Goal: Entertainment & Leisure: Consume media (video, audio)

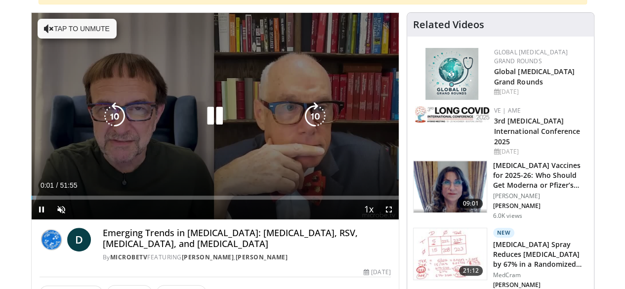
scroll to position [99, 0]
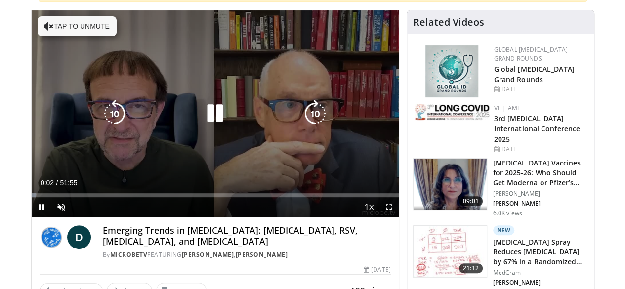
click at [38, 26] on button "Tap to unmute" at bounding box center [77, 26] width 79 height 20
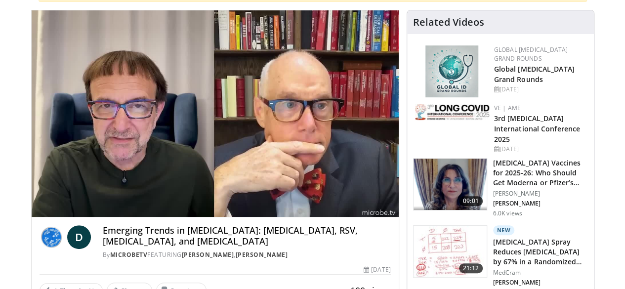
click at [420, 48] on div "Global [MEDICAL_DATA] Grand Rounds Global [MEDICAL_DATA] Grand Rounds [DATE]" at bounding box center [500, 71] width 175 height 56
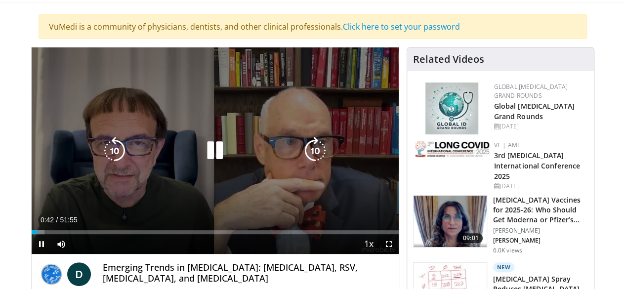
scroll to position [49, 0]
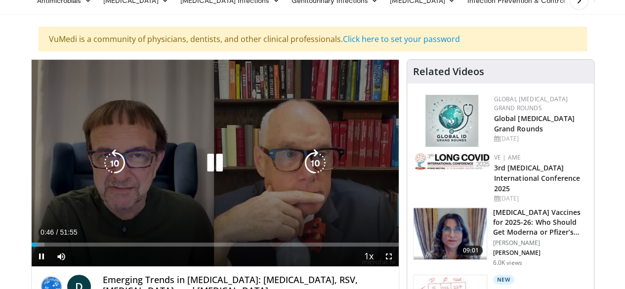
click at [292, 157] on div "10 seconds Tap to unmute" at bounding box center [215, 163] width 367 height 206
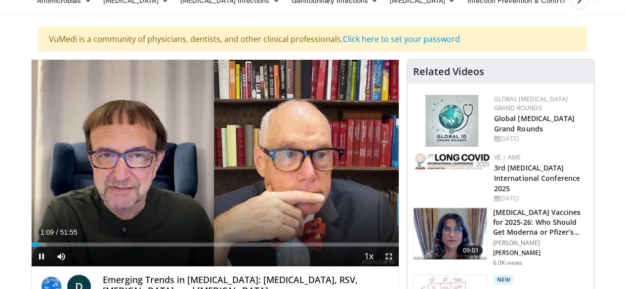
click at [398, 266] on span "Video Player" at bounding box center [389, 256] width 20 height 20
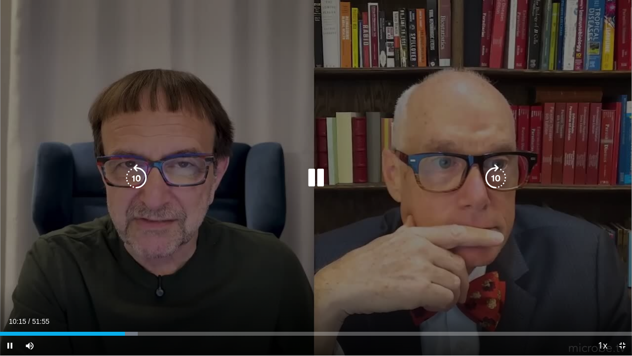
click at [607, 93] on div "10 seconds Tap to unmute" at bounding box center [316, 177] width 632 height 355
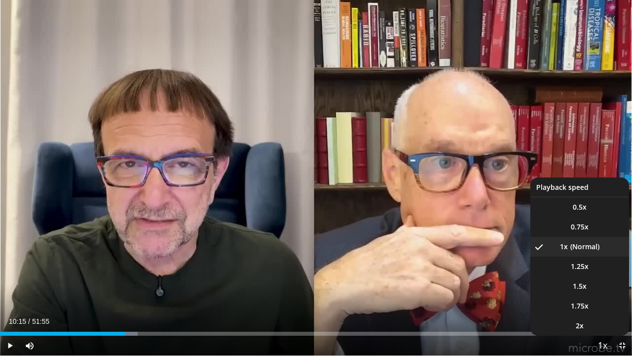
click at [603, 288] on span "Video Player" at bounding box center [603, 346] width 14 height 20
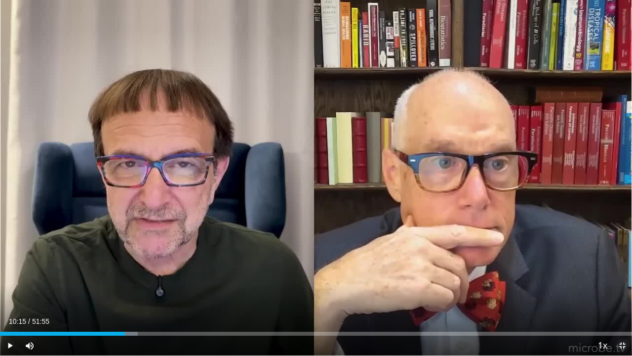
click at [624, 288] on span "Video Player" at bounding box center [622, 345] width 20 height 20
